Goal: Ask a question

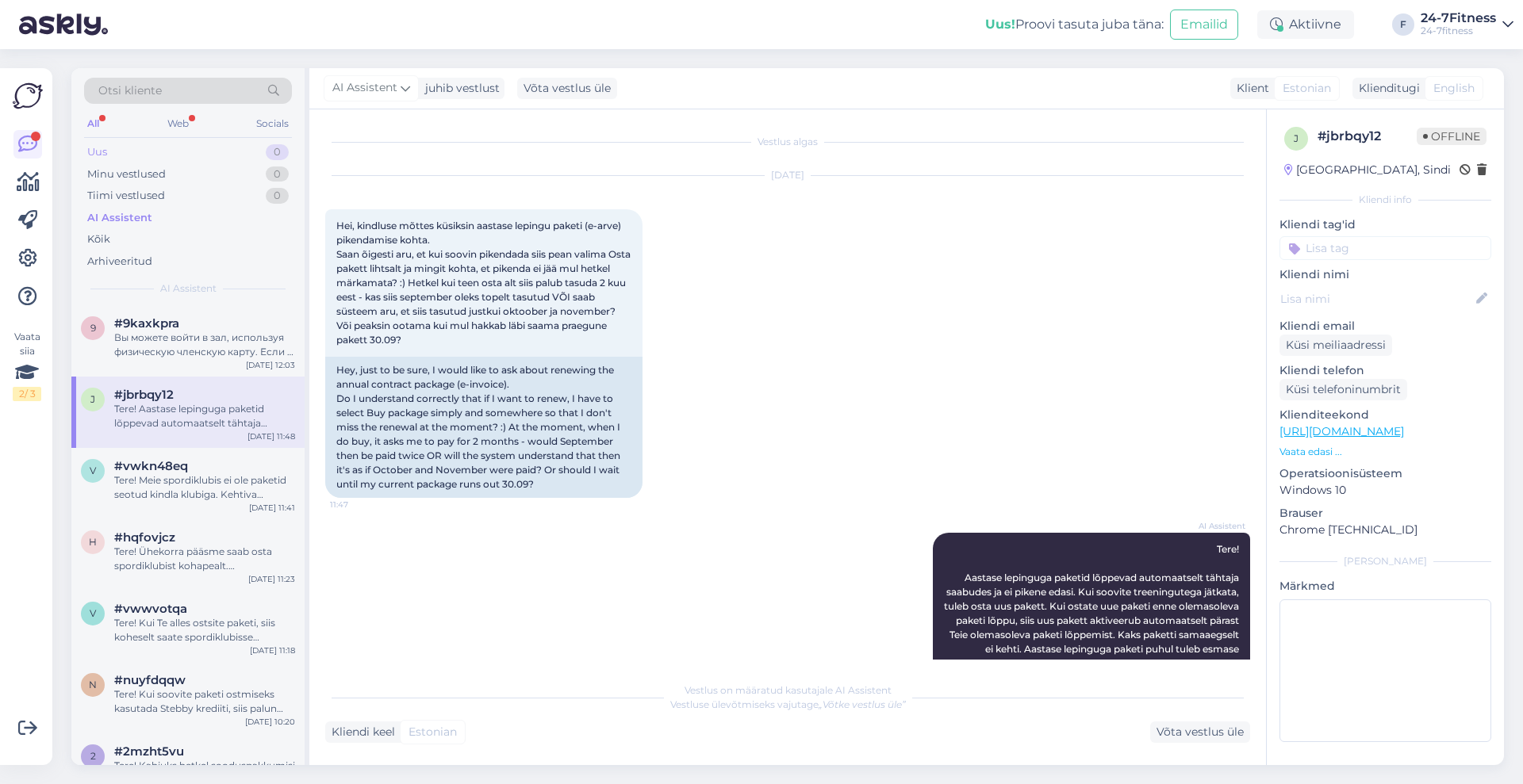
scroll to position [52, 0]
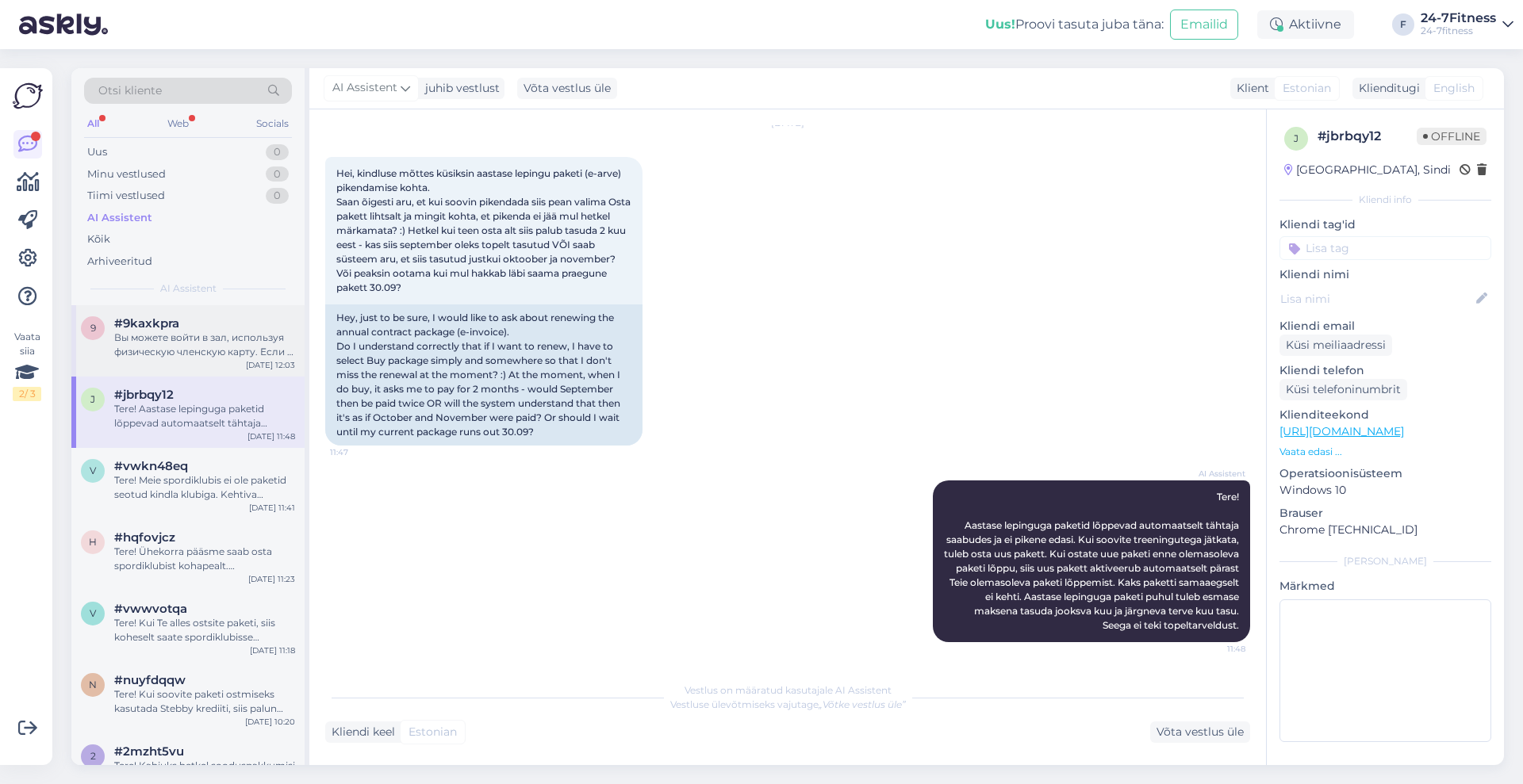
click at [198, 341] on div "Вы можете войти в зал, используя физическую членскую карту. Если у вас нет карт…" at bounding box center [204, 345] width 181 height 29
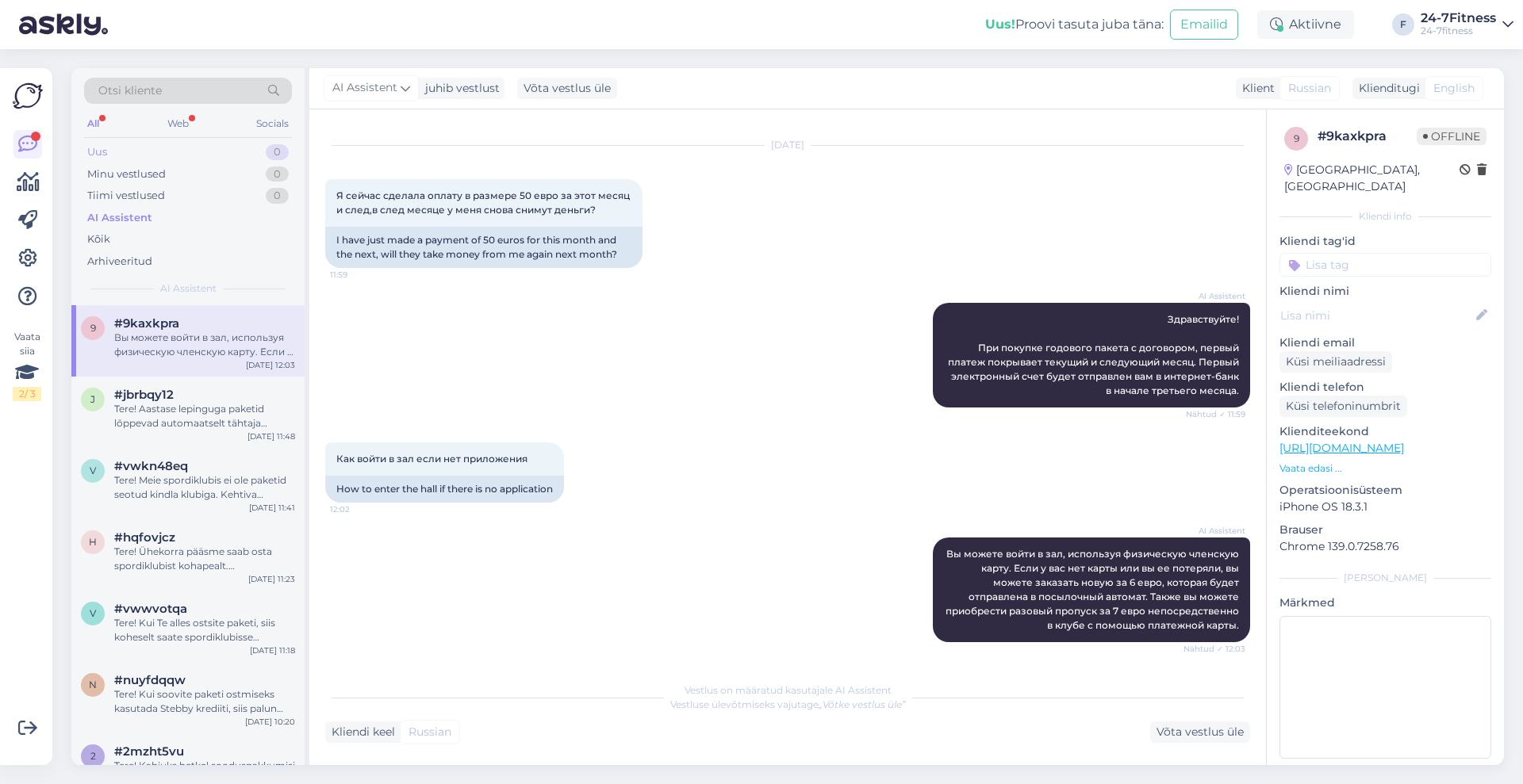
click at [90, 149] on div "Uus" at bounding box center [97, 152] width 20 height 16
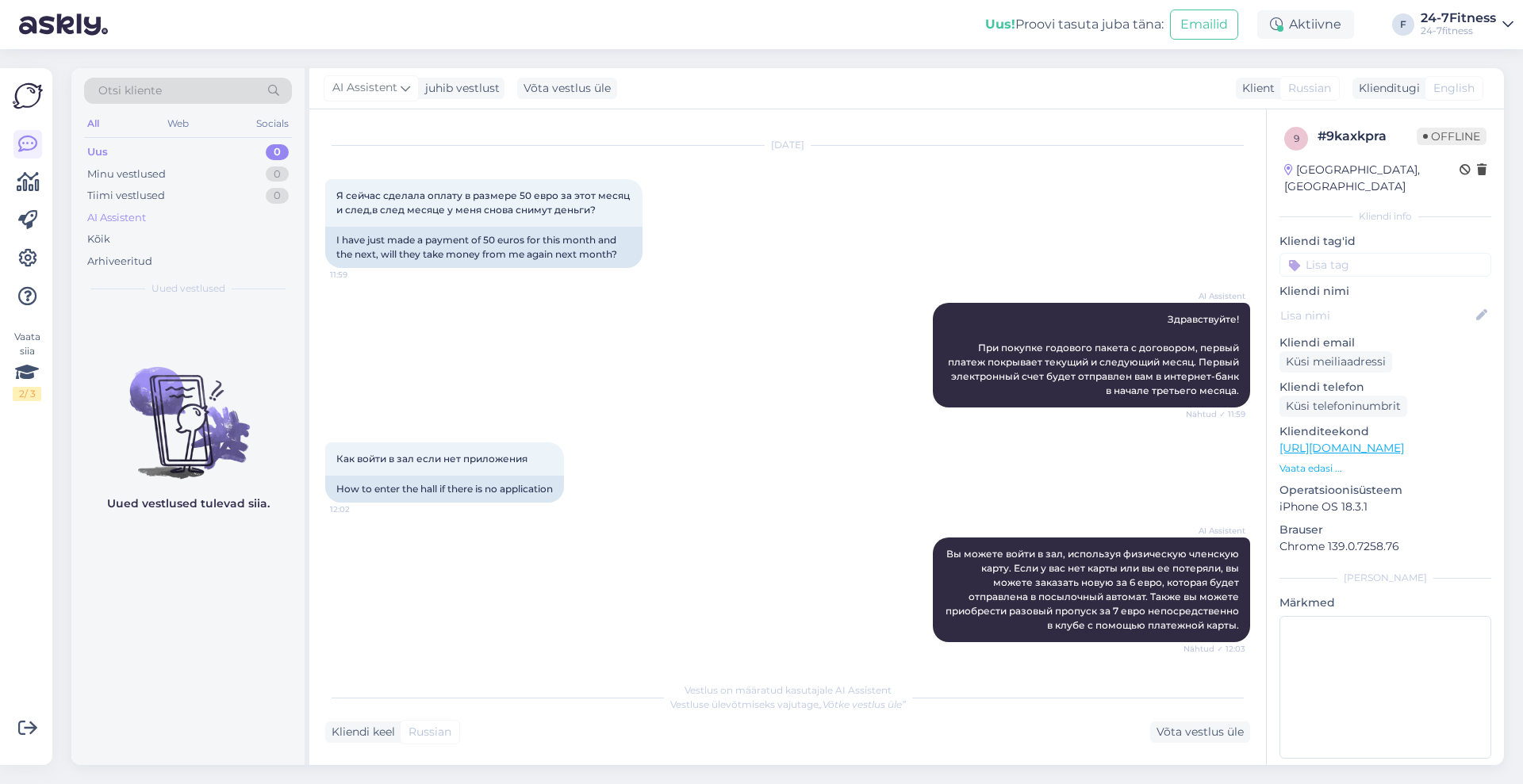
click at [132, 211] on div "AI Assistent" at bounding box center [116, 218] width 58 height 16
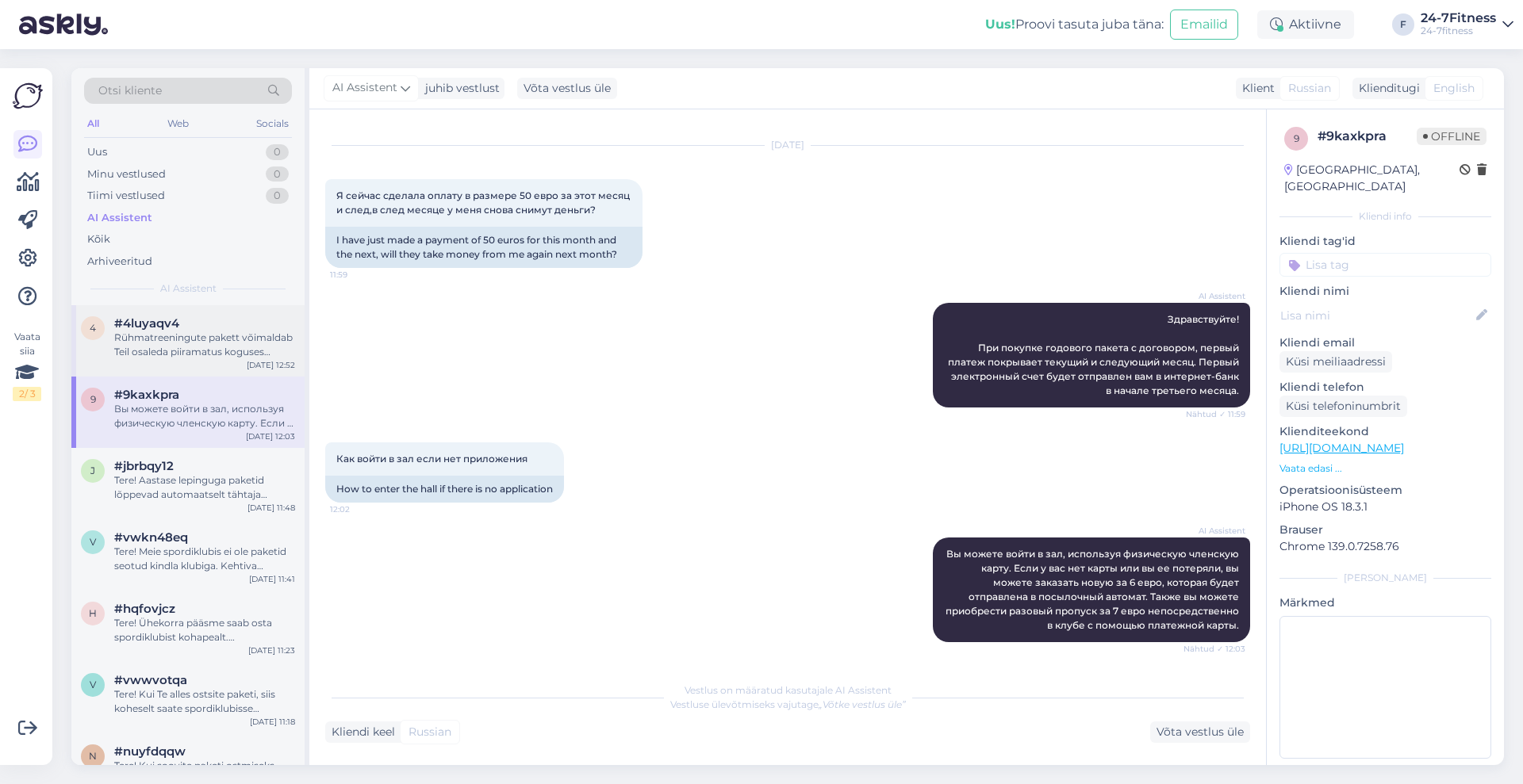
click at [231, 344] on div "Rühmatreeningute pakett võimaldab Teil osaleda piiramatus koguses rühmatreening…" at bounding box center [204, 345] width 181 height 29
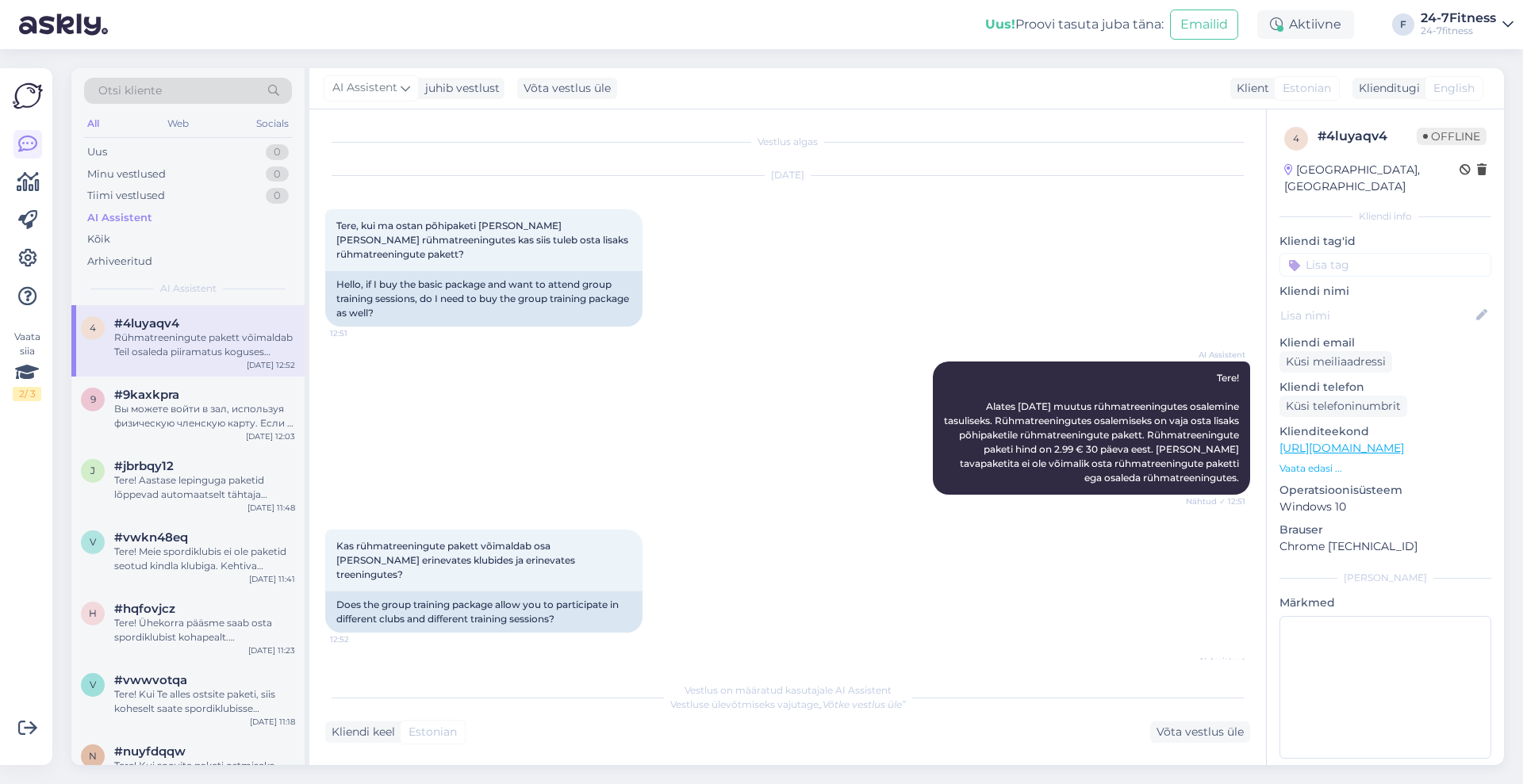
scroll to position [73, 0]
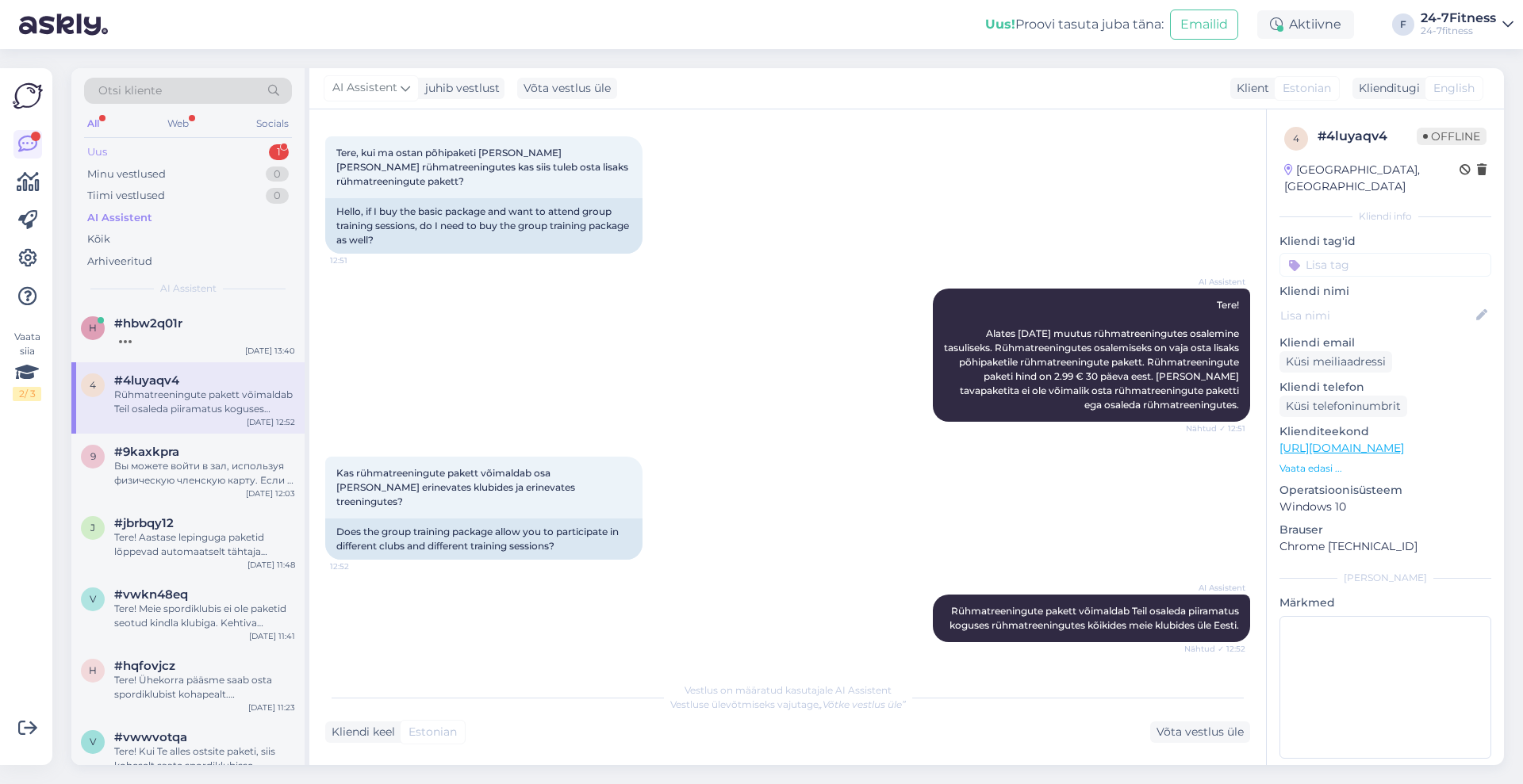
click at [144, 151] on div "Uus 1" at bounding box center [188, 152] width 207 height 22
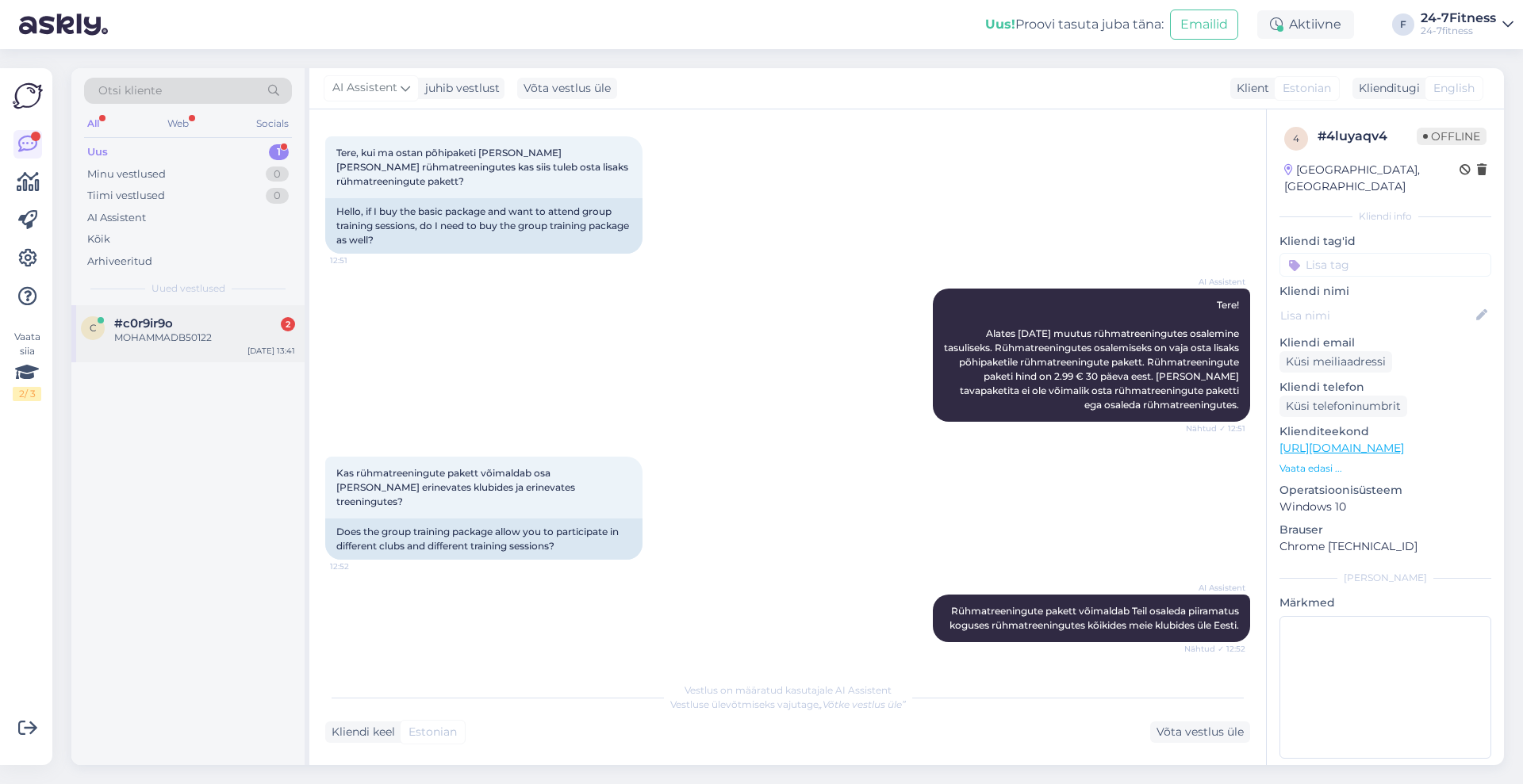
click at [147, 326] on span "#c0r9ir9o" at bounding box center [143, 324] width 58 height 14
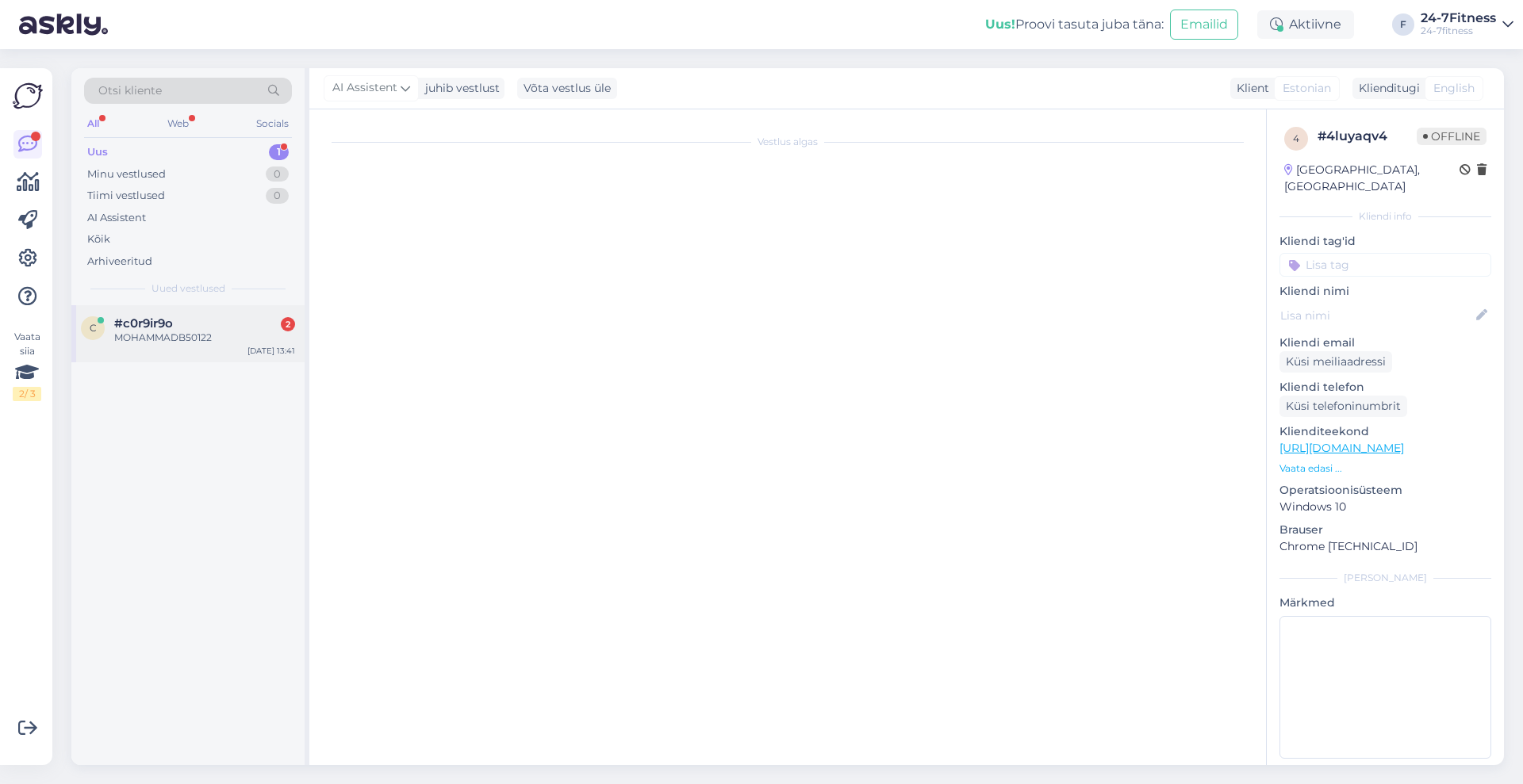
scroll to position [0, 0]
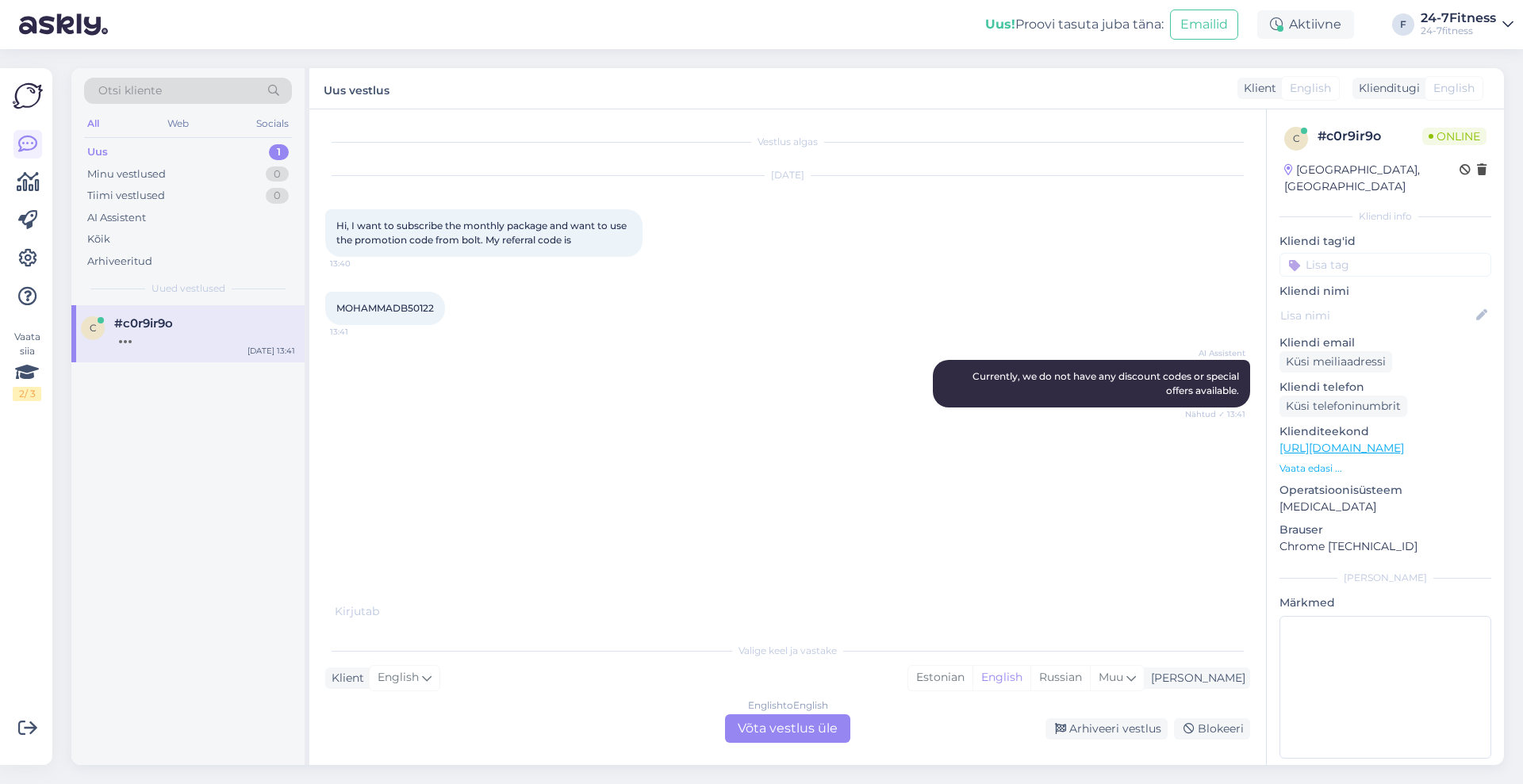
click at [823, 726] on div "English to English Võta vestlus üle" at bounding box center [787, 729] width 125 height 29
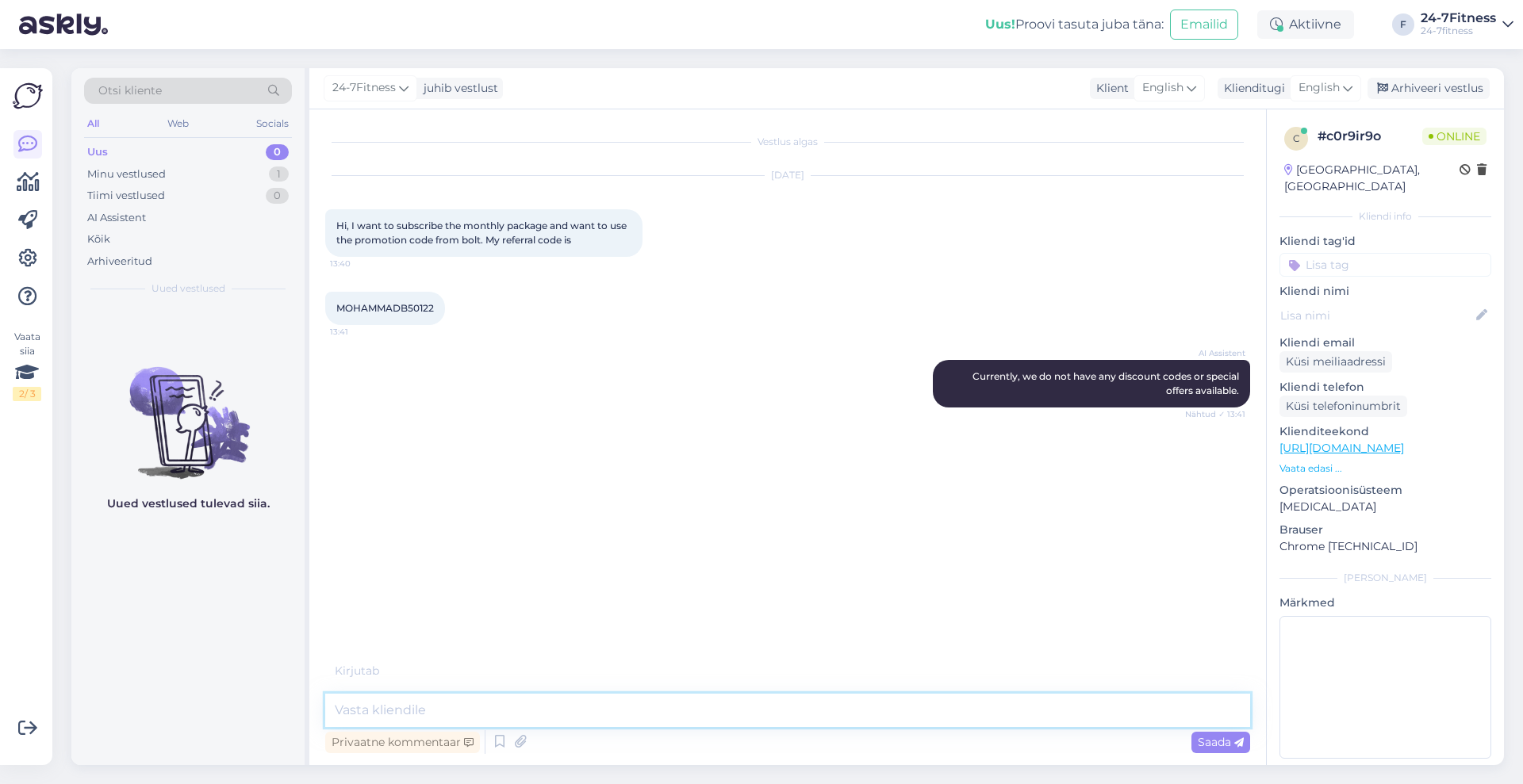
click at [753, 708] on textarea at bounding box center [787, 711] width 925 height 34
type textarea "Hello!"
type textarea "Please write to email [EMAIL_ADDRESS][DOMAIN_NAME]"
